Goal: Find specific page/section: Find specific page/section

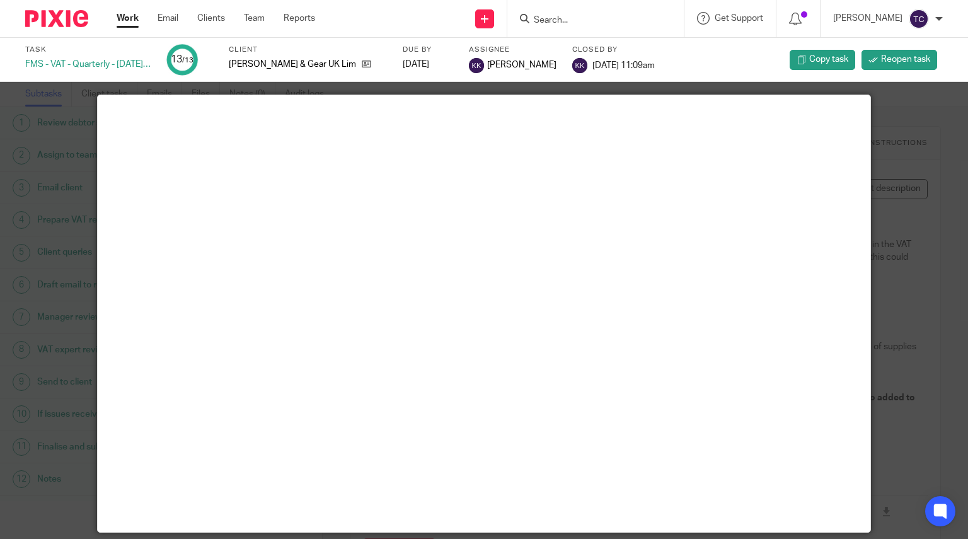
scroll to position [66, 0]
click at [620, 18] on input "Search" at bounding box center [589, 20] width 113 height 11
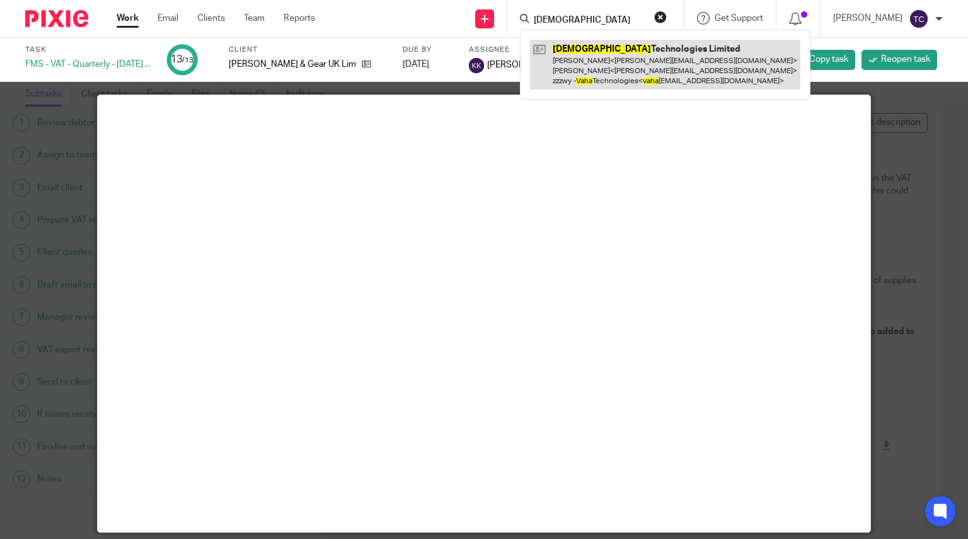
type input "[DEMOGRAPHIC_DATA]"
click at [632, 64] on link at bounding box center [665, 65] width 270 height 50
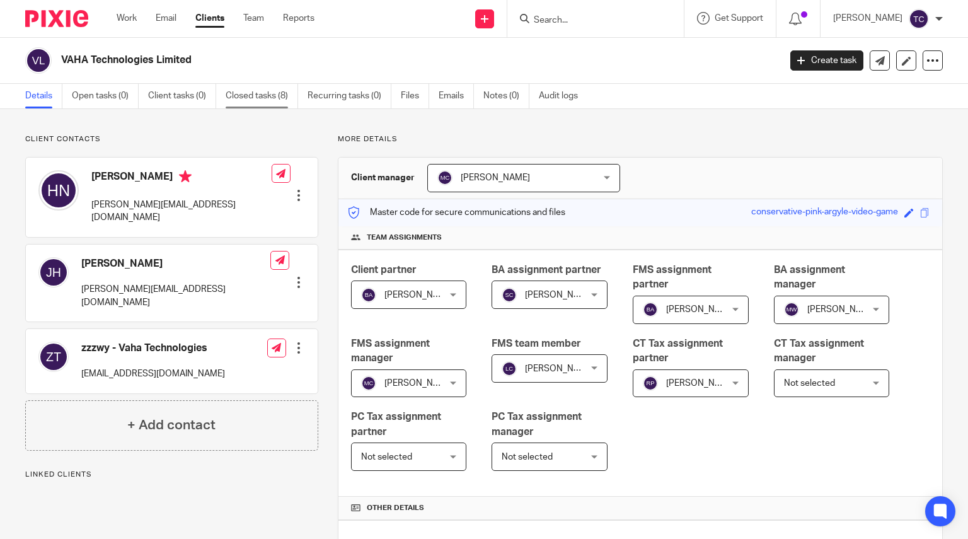
click at [262, 91] on link "Closed tasks (8)" at bounding box center [262, 96] width 73 height 25
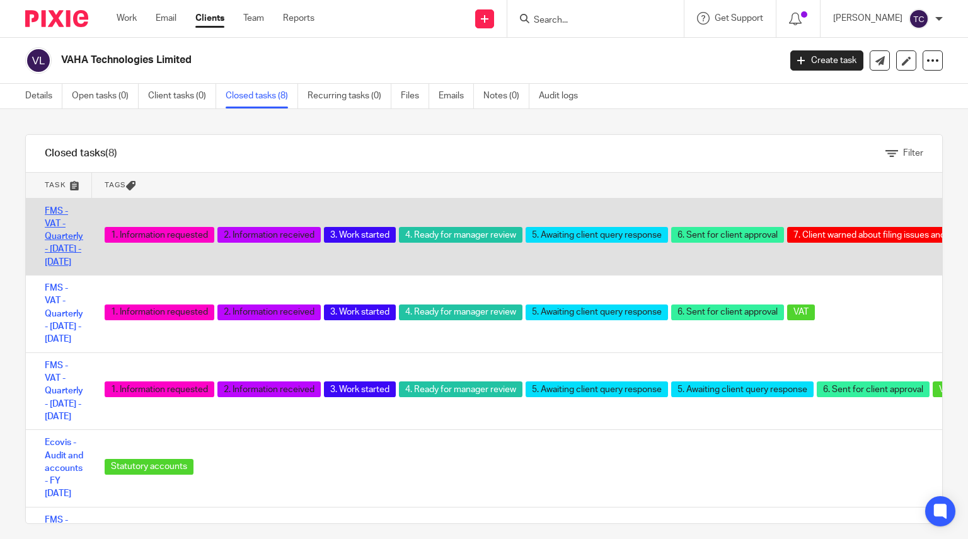
click at [64, 239] on link "FMS - VAT - Quarterly - January - March, 2025" at bounding box center [64, 237] width 38 height 60
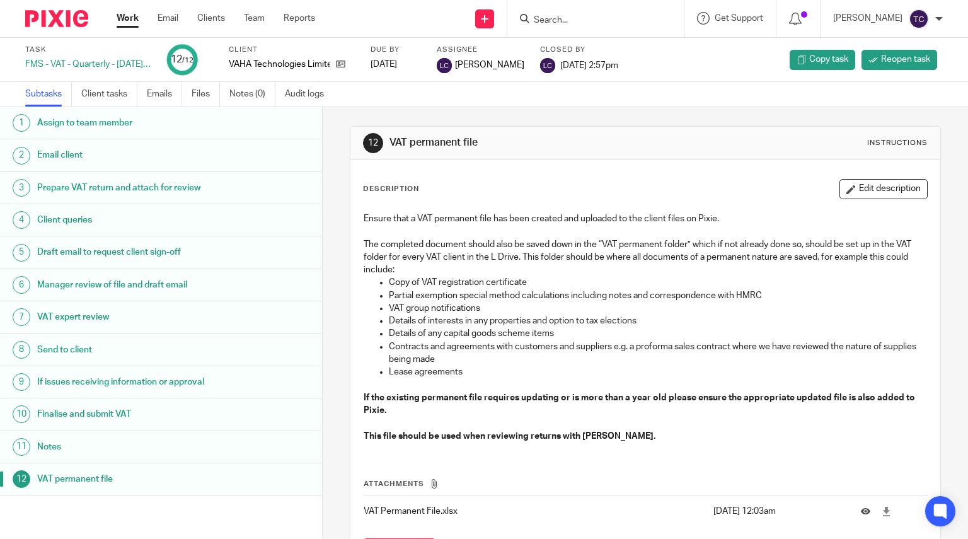
scroll to position [66, 0]
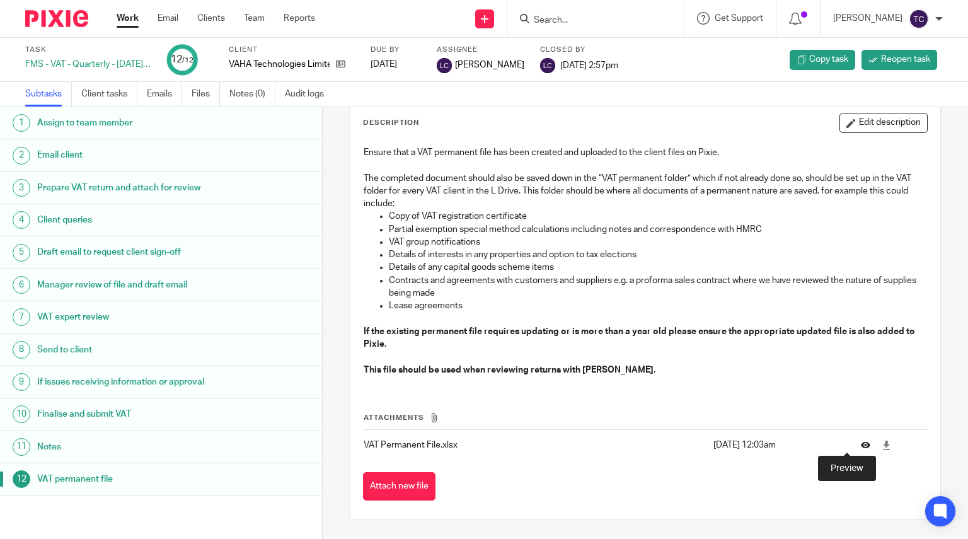
click at [861, 445] on icon at bounding box center [865, 444] width 9 height 9
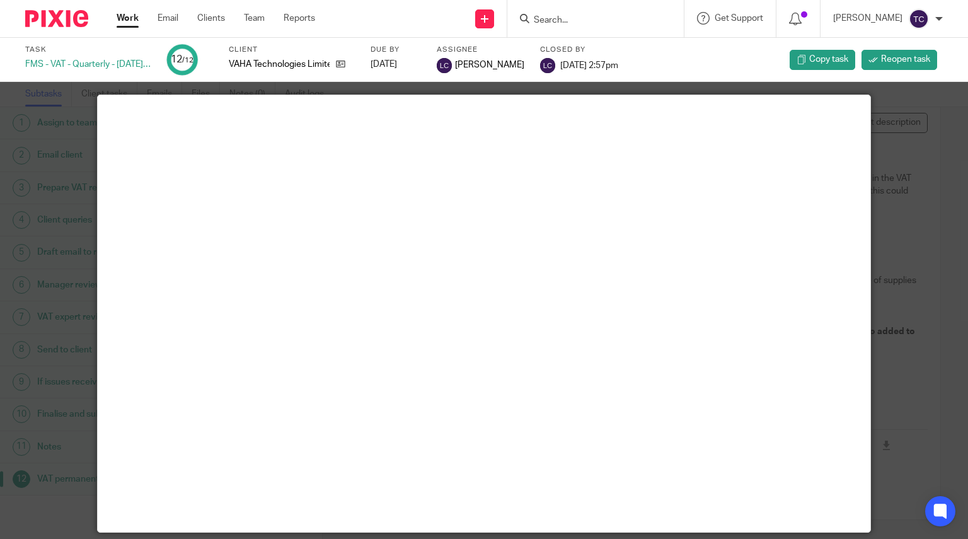
click at [912, 200] on div at bounding box center [484, 269] width 968 height 539
click at [27, 164] on div at bounding box center [484, 269] width 968 height 539
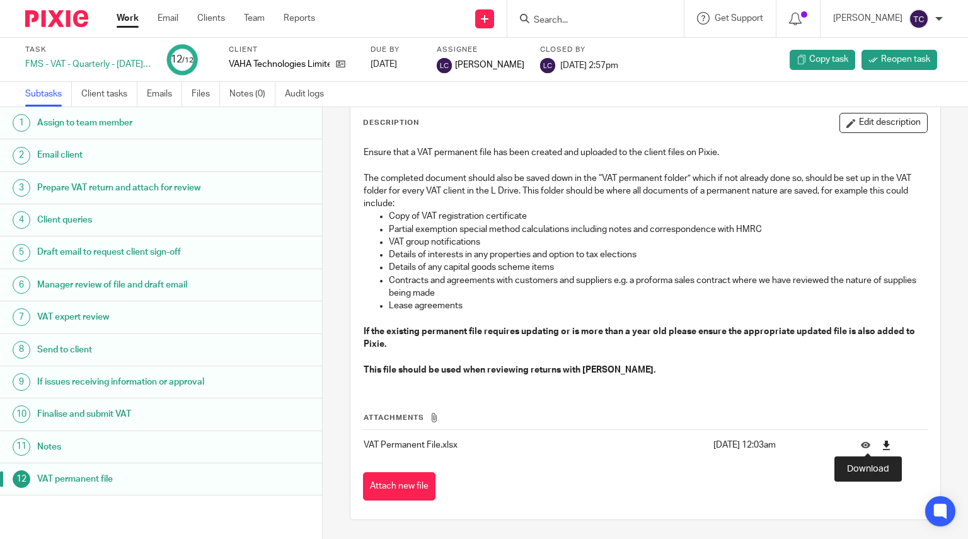
click at [882, 442] on icon at bounding box center [886, 445] width 9 height 9
click at [94, 131] on h1 "Assign to team member" at bounding box center [128, 122] width 182 height 19
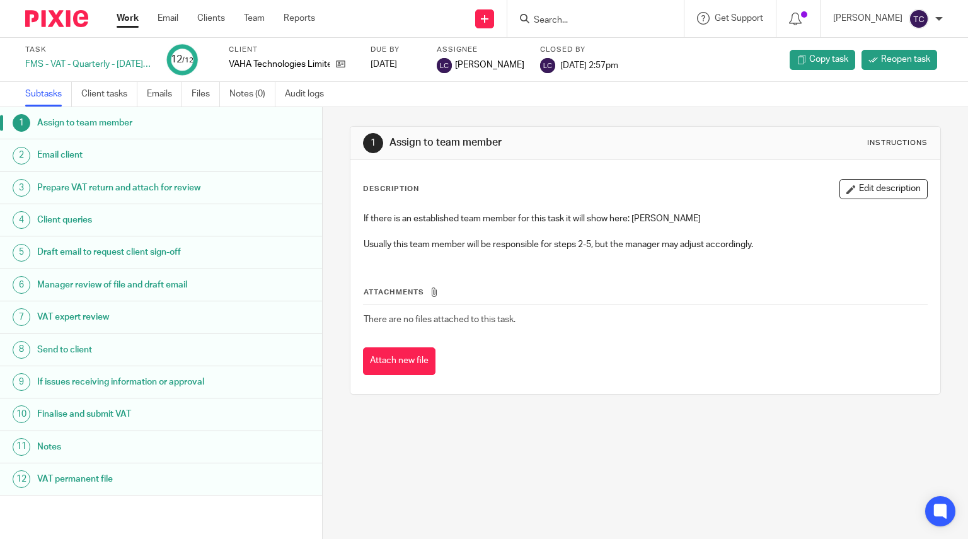
click at [602, 28] on div at bounding box center [596, 18] width 177 height 37
click at [603, 22] on input "Search" at bounding box center [589, 20] width 113 height 11
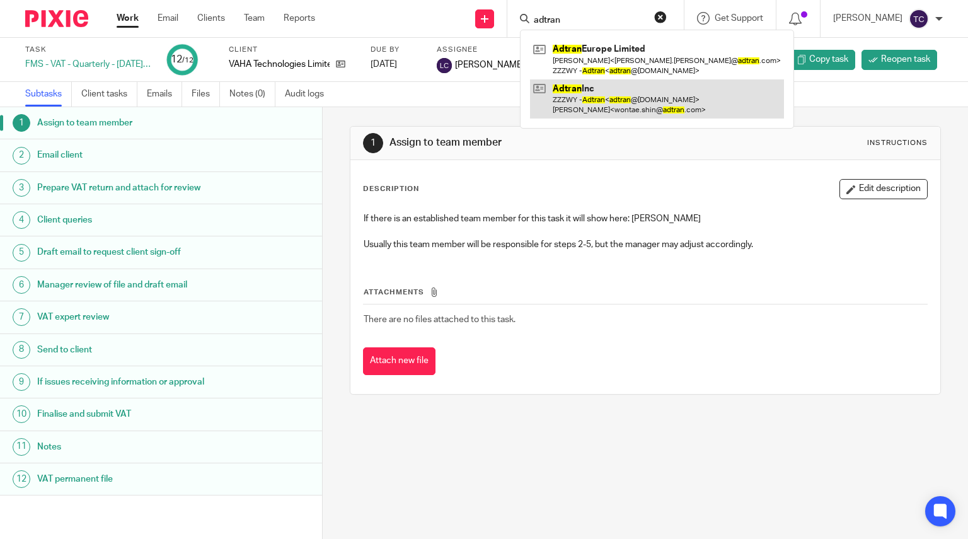
type input "adtran"
click at [617, 96] on link at bounding box center [657, 98] width 254 height 39
